Goal: Check status

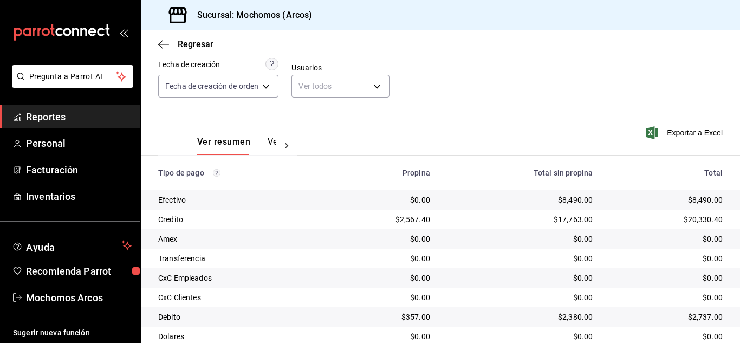
scroll to position [135, 0]
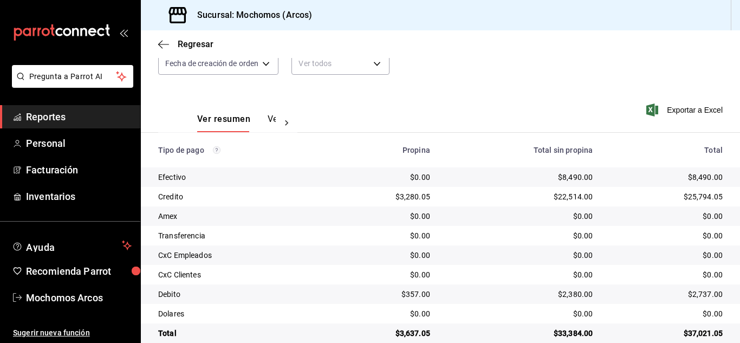
scroll to position [135, 0]
